Goal: Transaction & Acquisition: Download file/media

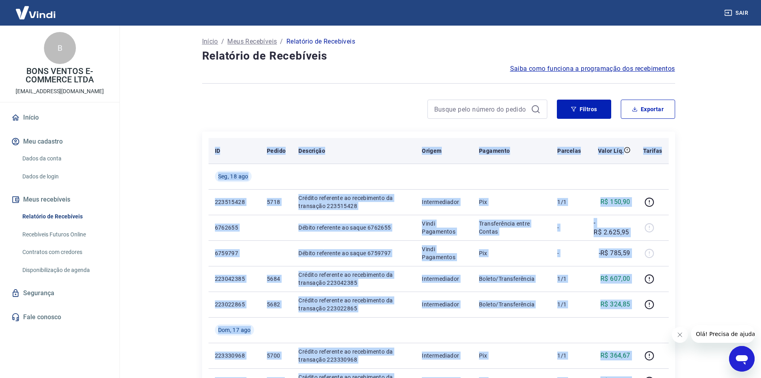
drag, startPoint x: 662, startPoint y: 321, endPoint x: 208, endPoint y: 151, distance: 484.6
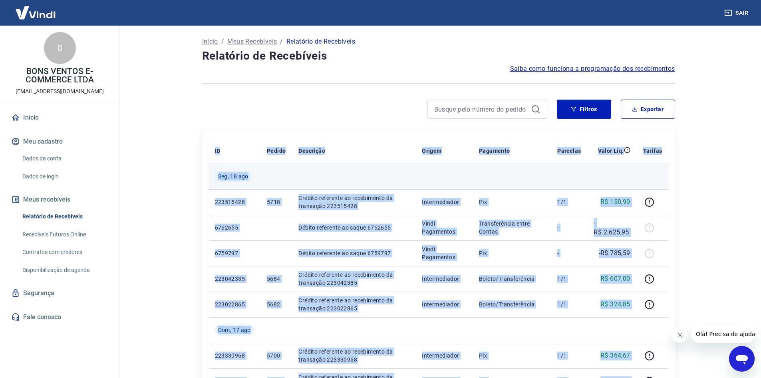
copy table "LO Ipsumd Sitametco Adipis Elitseddo Eiusmodt Incid Utl. Etdolor Mag, 81 ali 77…"
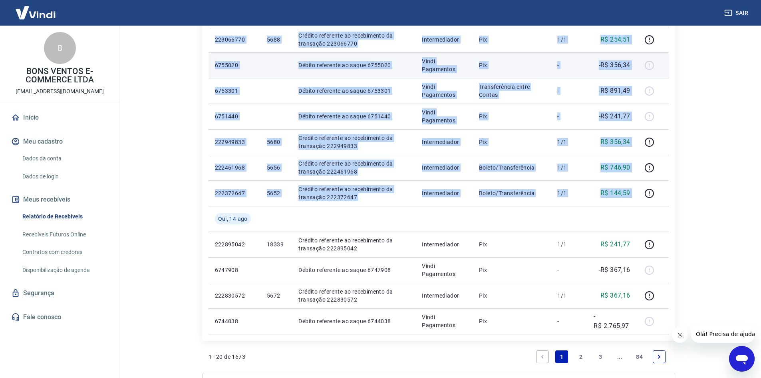
scroll to position [519, 0]
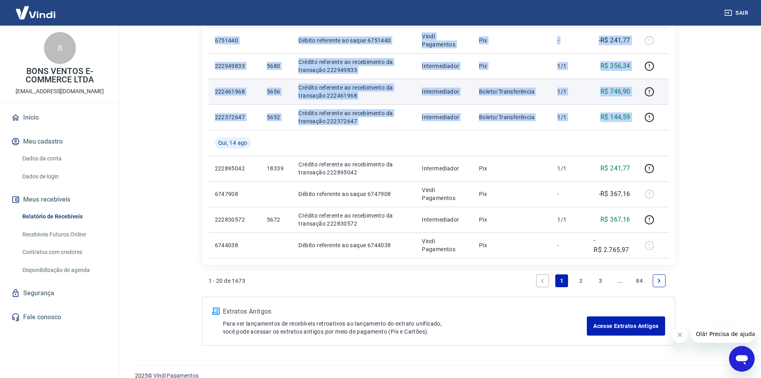
copy table "LO Ipsumd Sitametco Adipis Elitseddo Eiusmodt Incid Utl. Etdolor Mag, 81 ali 77…"
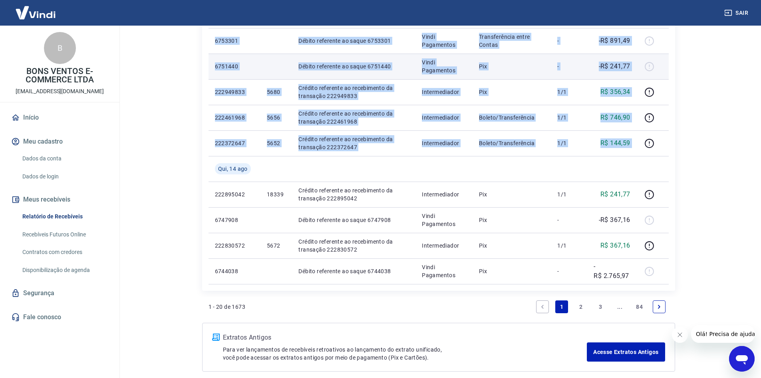
scroll to position [479, 0]
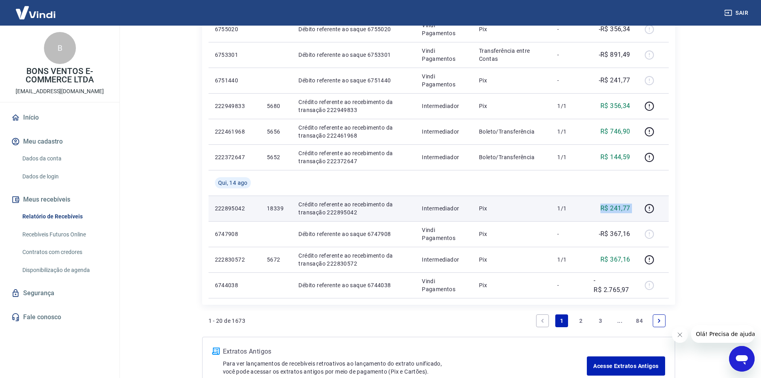
drag, startPoint x: 571, startPoint y: 207, endPoint x: 638, endPoint y: 205, distance: 67.5
click at [638, 205] on tr "222895042 18339 Crédito referente ao recebimento da transação 222895042 Interme…" at bounding box center [439, 208] width 460 height 26
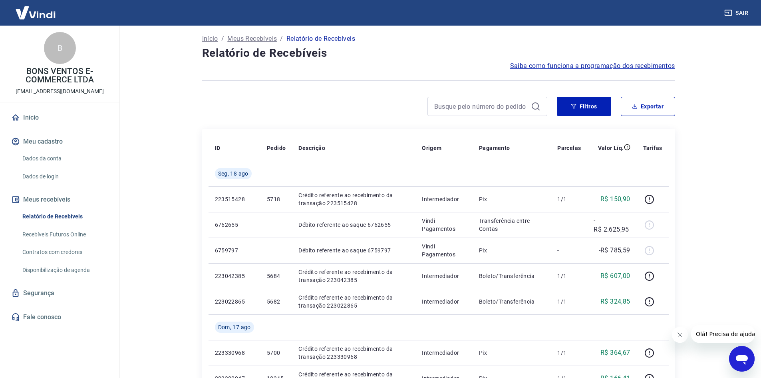
scroll to position [0, 0]
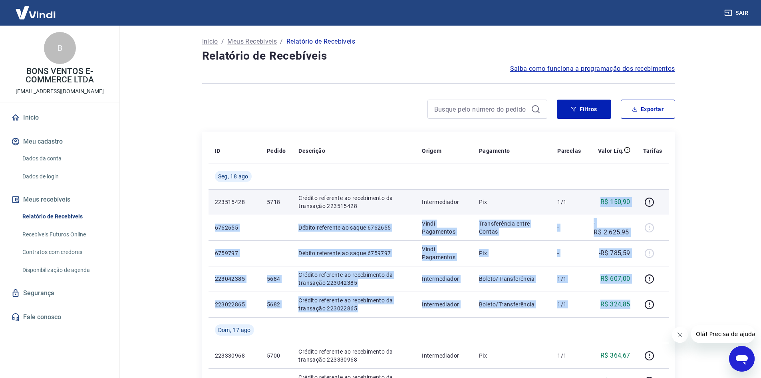
drag, startPoint x: 636, startPoint y: 305, endPoint x: 595, endPoint y: 193, distance: 118.7
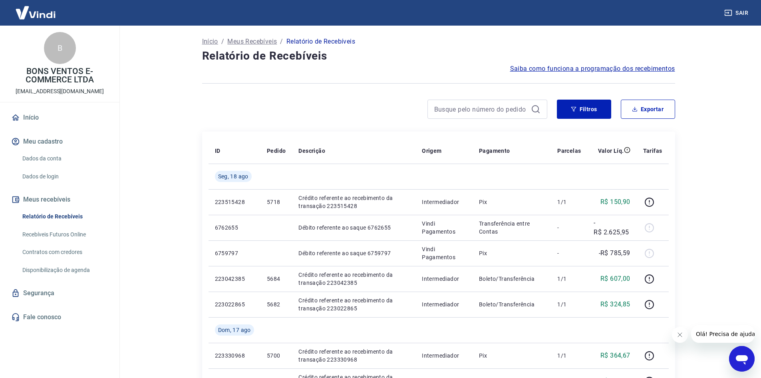
click at [392, 108] on div at bounding box center [374, 108] width 345 height 19
click at [645, 110] on button "Exportar" at bounding box center [648, 108] width 54 height 19
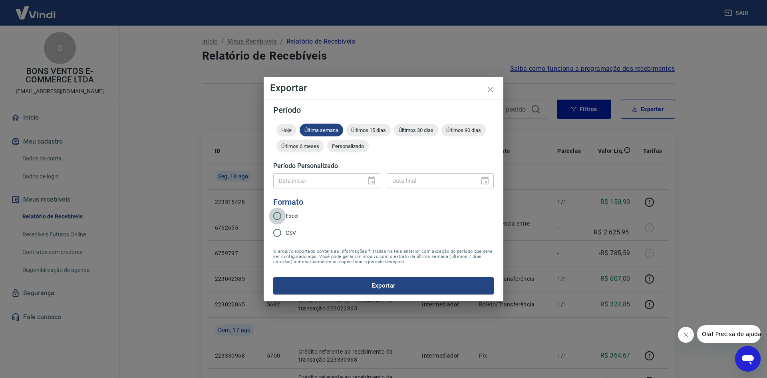
click at [280, 215] on input "Excel" at bounding box center [277, 215] width 17 height 17
radio input "true"
click at [374, 181] on div "Data inicial" at bounding box center [326, 180] width 107 height 15
click at [346, 146] on span "Personalizado" at bounding box center [348, 146] width 42 height 6
click at [370, 181] on icon "Choose date" at bounding box center [372, 181] width 10 height 10
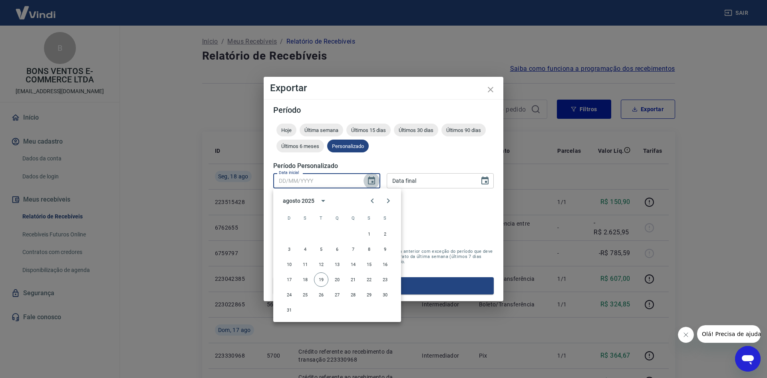
click at [369, 180] on icon "Choose date" at bounding box center [372, 181] width 10 height 10
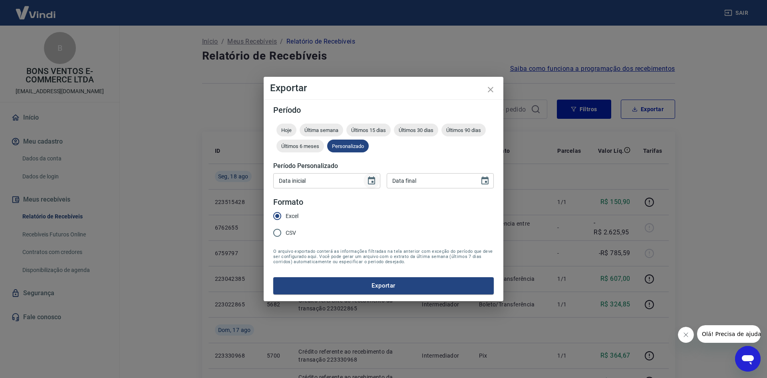
click at [368, 182] on icon "Choose date" at bounding box center [372, 181] width 10 height 10
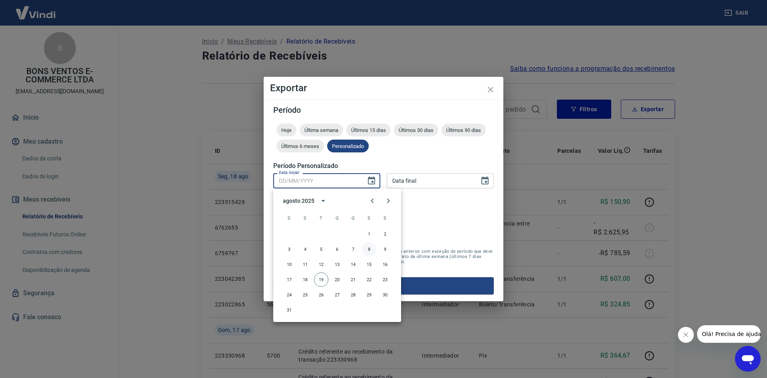
click at [368, 249] on button "8" at bounding box center [369, 249] width 14 height 14
type input "[DATE]"
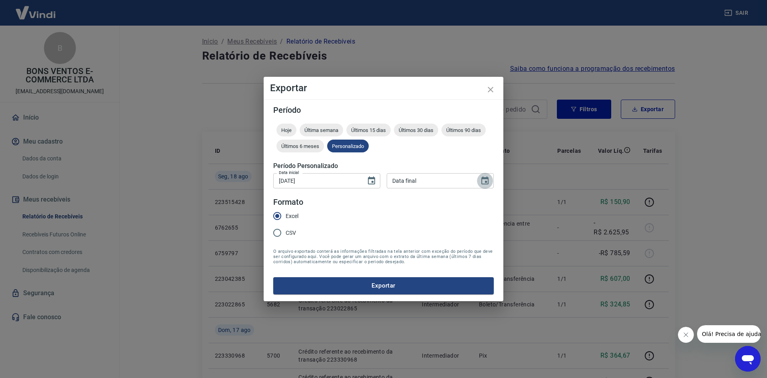
click at [487, 177] on icon "Choose date" at bounding box center [484, 180] width 7 height 8
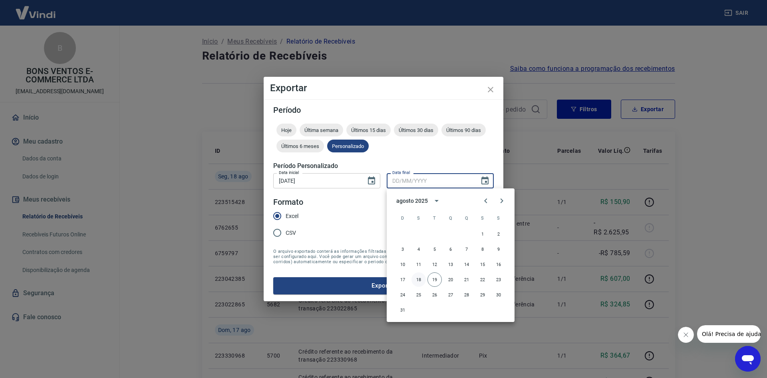
click at [421, 279] on button "18" at bounding box center [419, 279] width 14 height 14
type input "[DATE]"
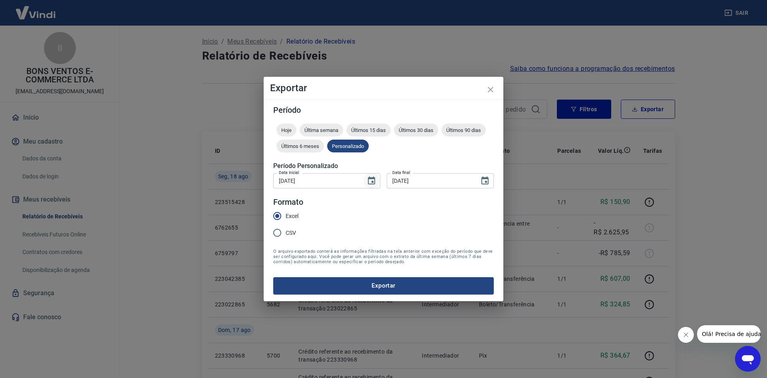
click at [373, 182] on icon "Choose date, selected date is 8 de ago de 2025" at bounding box center [371, 180] width 7 height 8
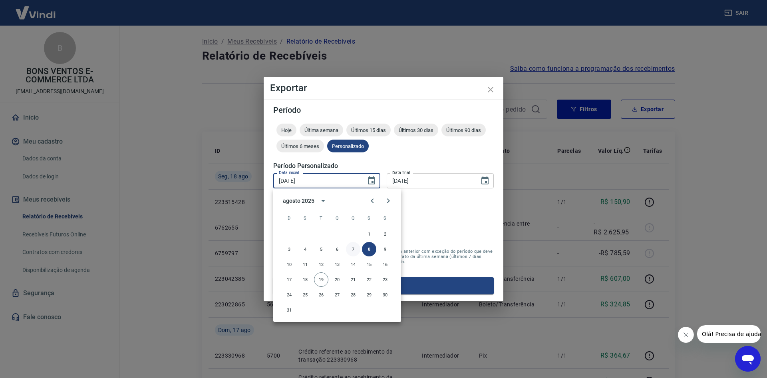
click at [354, 251] on button "7" at bounding box center [353, 249] width 14 height 14
type input "[DATE]"
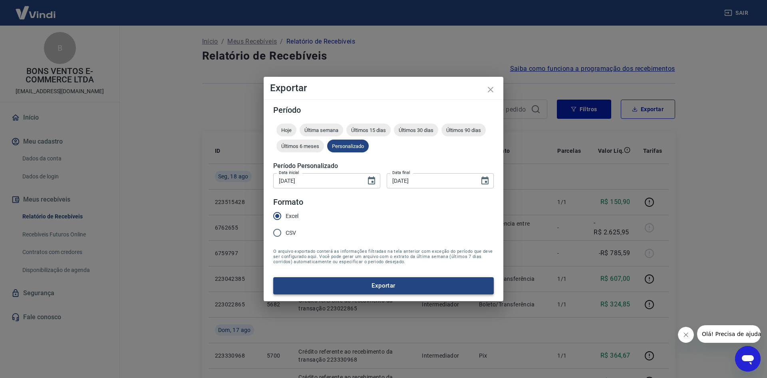
click at [361, 283] on button "Exportar" at bounding box center [383, 285] width 221 height 17
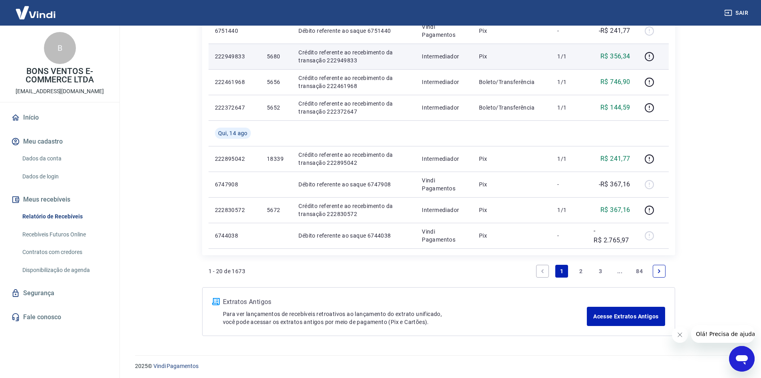
scroll to position [531, 0]
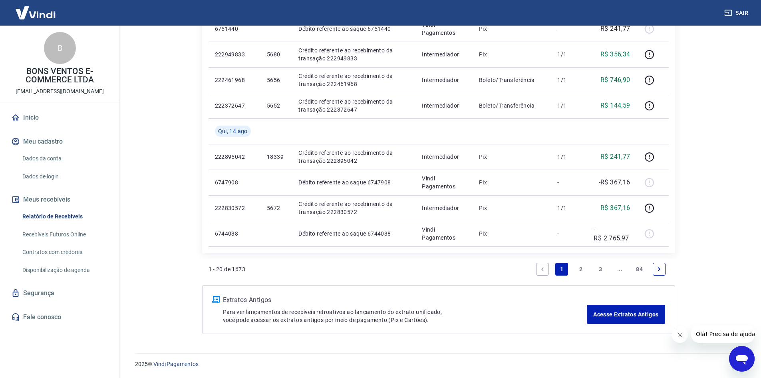
click at [579, 266] on link "2" at bounding box center [581, 268] width 13 height 13
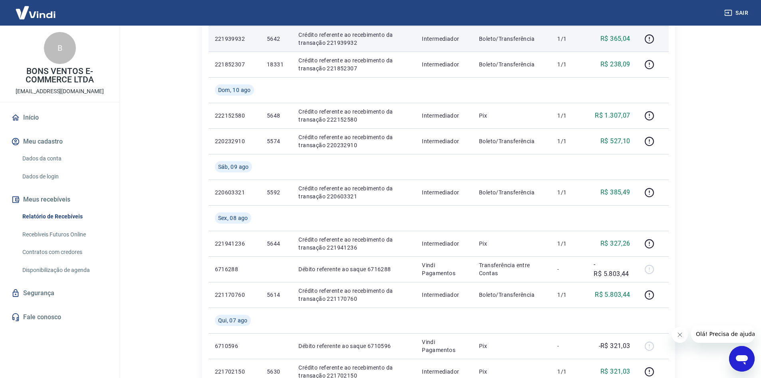
scroll to position [400, 0]
